Goal: Check status

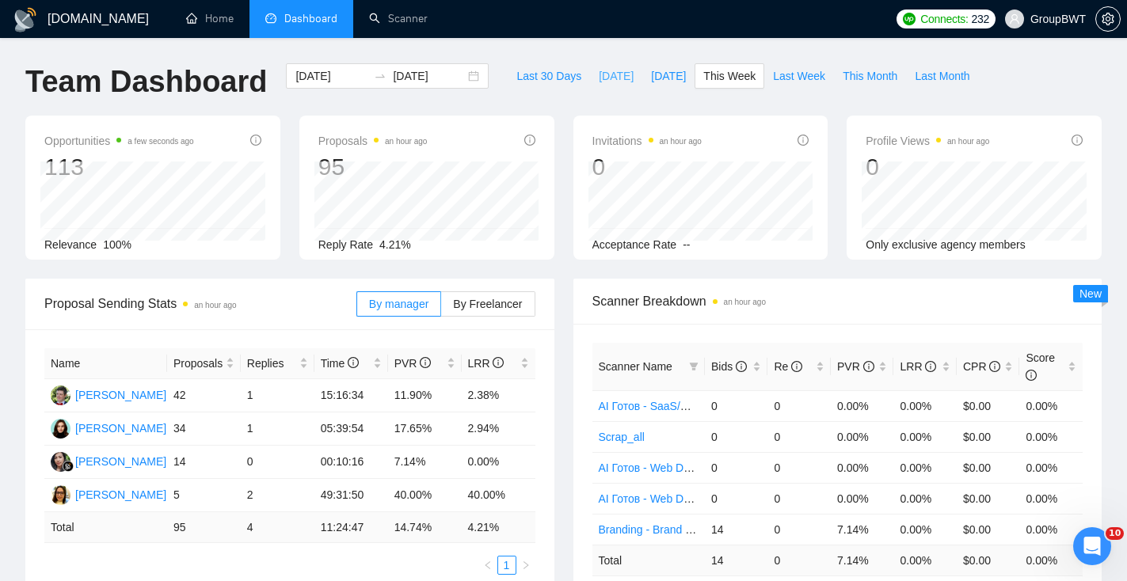
click at [609, 70] on span "[DATE]" at bounding box center [616, 75] width 35 height 17
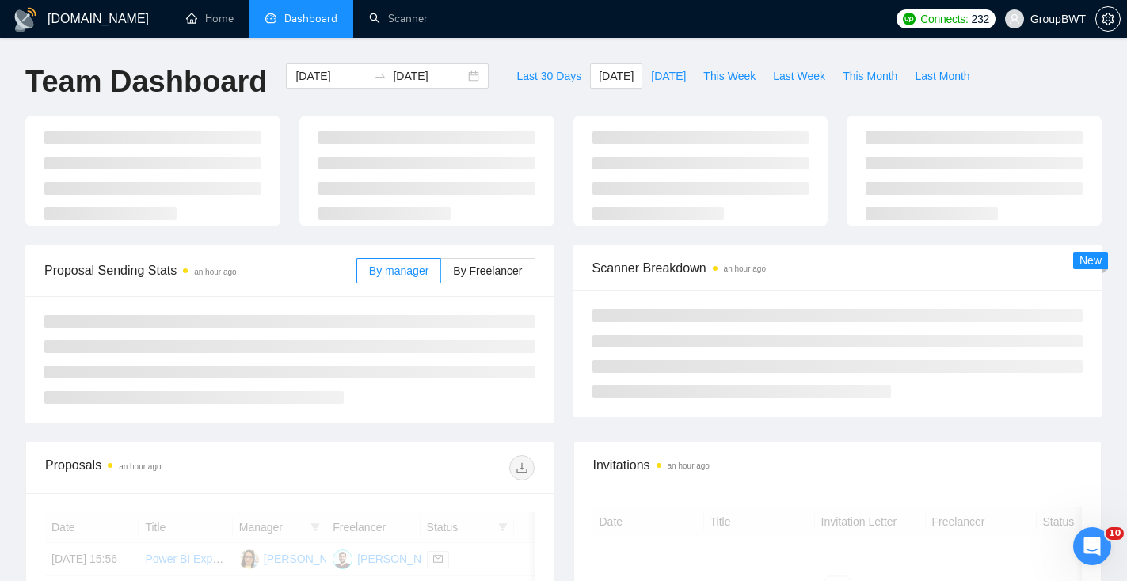
type input "2025-09-17"
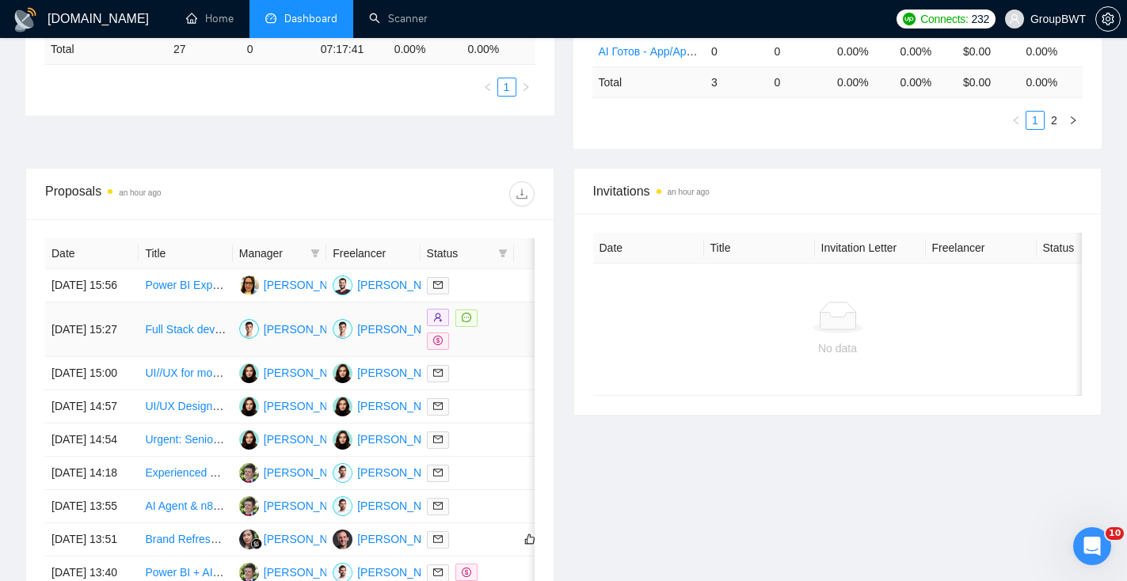
scroll to position [504, 0]
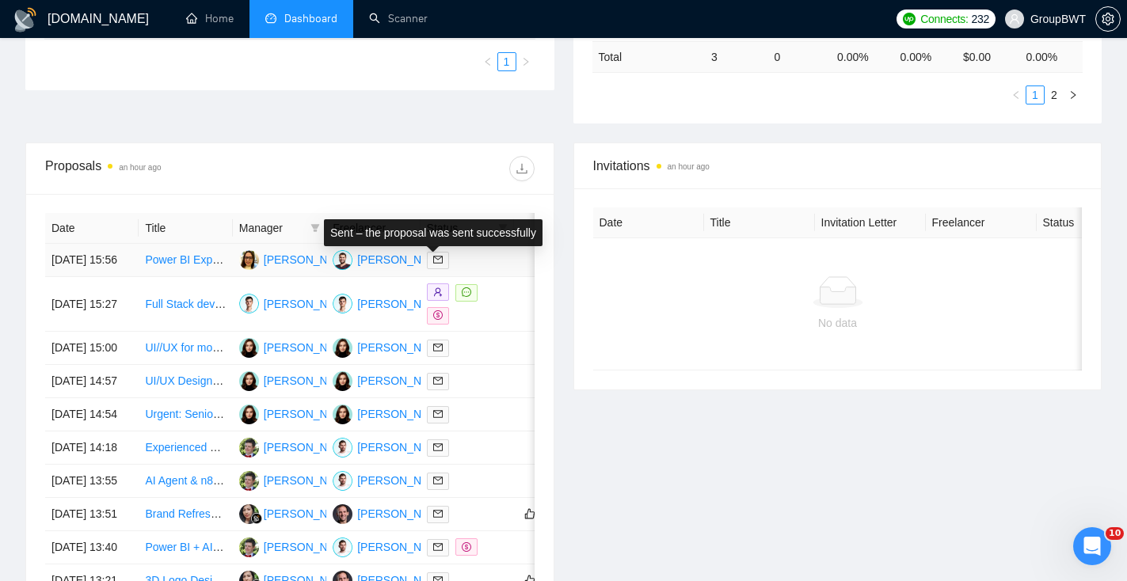
click at [438, 263] on icon "mail" at bounding box center [438, 260] width 10 height 10
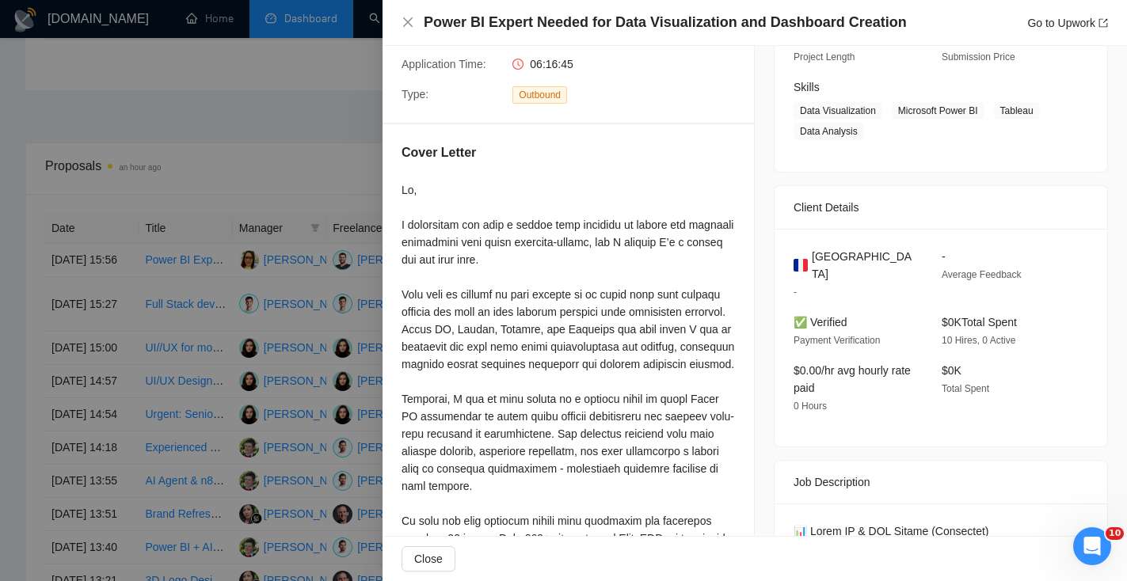
scroll to position [357, 0]
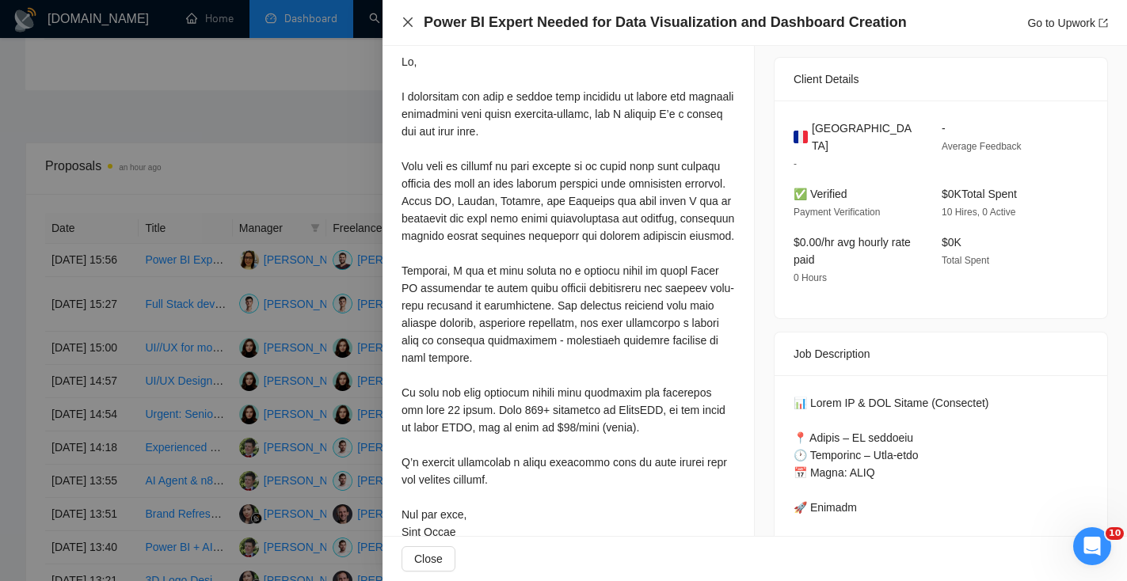
click at [406, 21] on icon "close" at bounding box center [408, 22] width 10 height 10
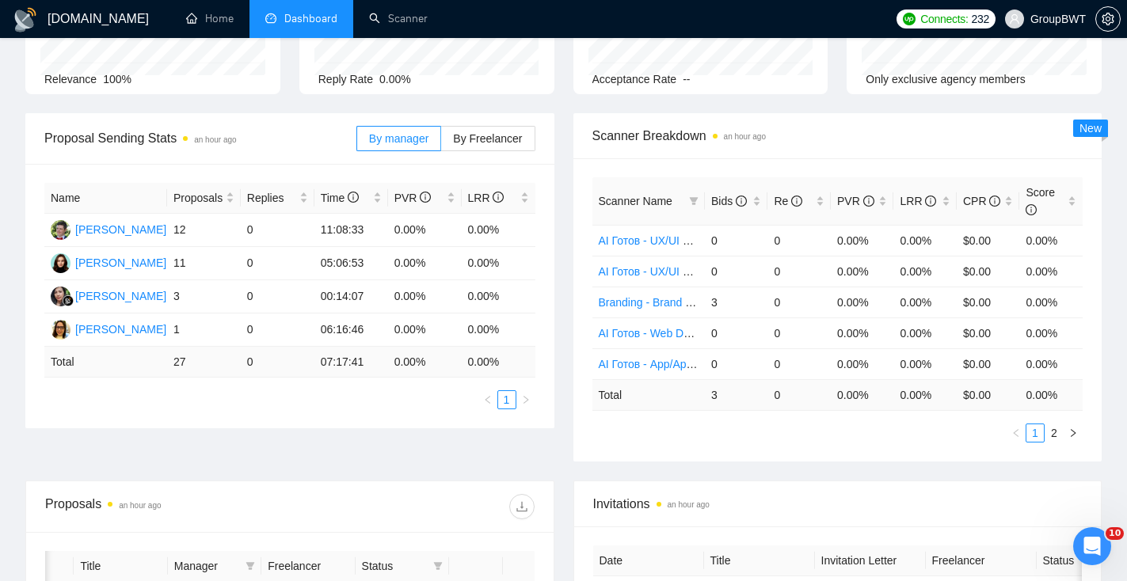
scroll to position [46, 0]
